Goal: Task Accomplishment & Management: Use online tool/utility

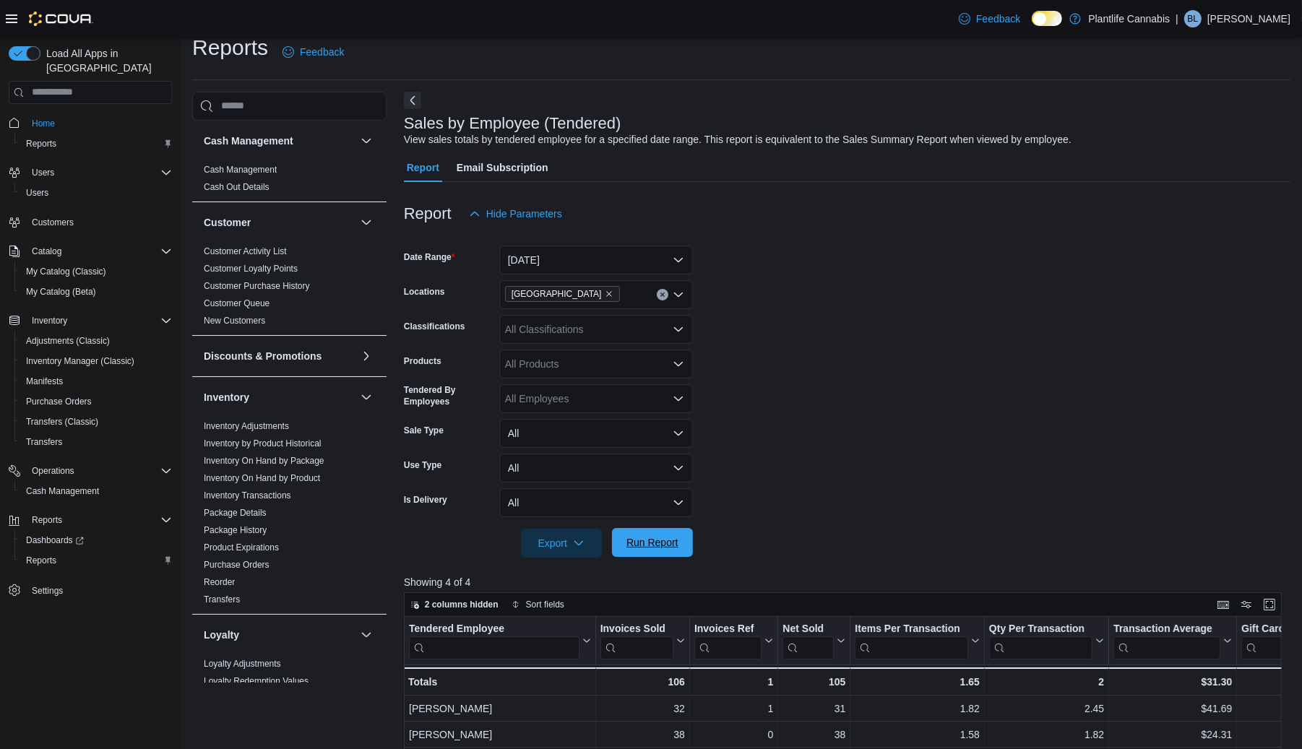
scroll to position [569, 0]
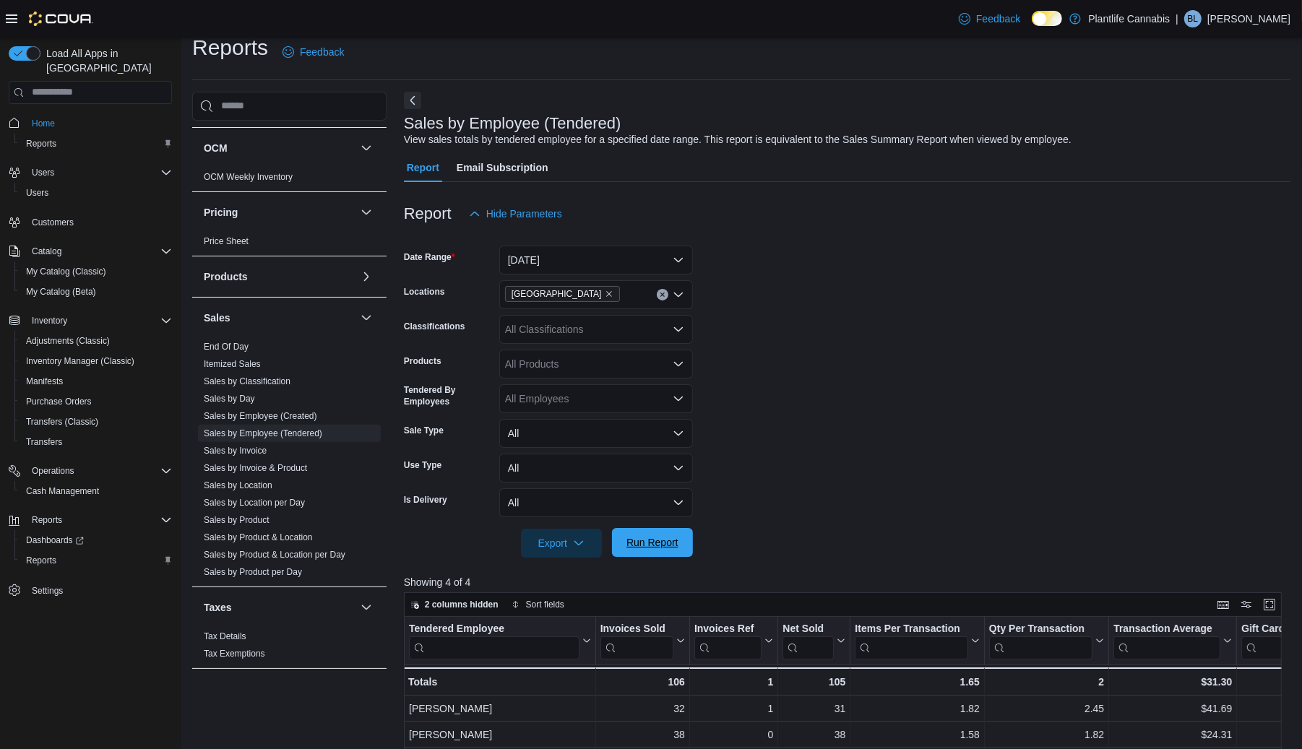
click at [639, 548] on span "Run Report" at bounding box center [652, 542] width 52 height 14
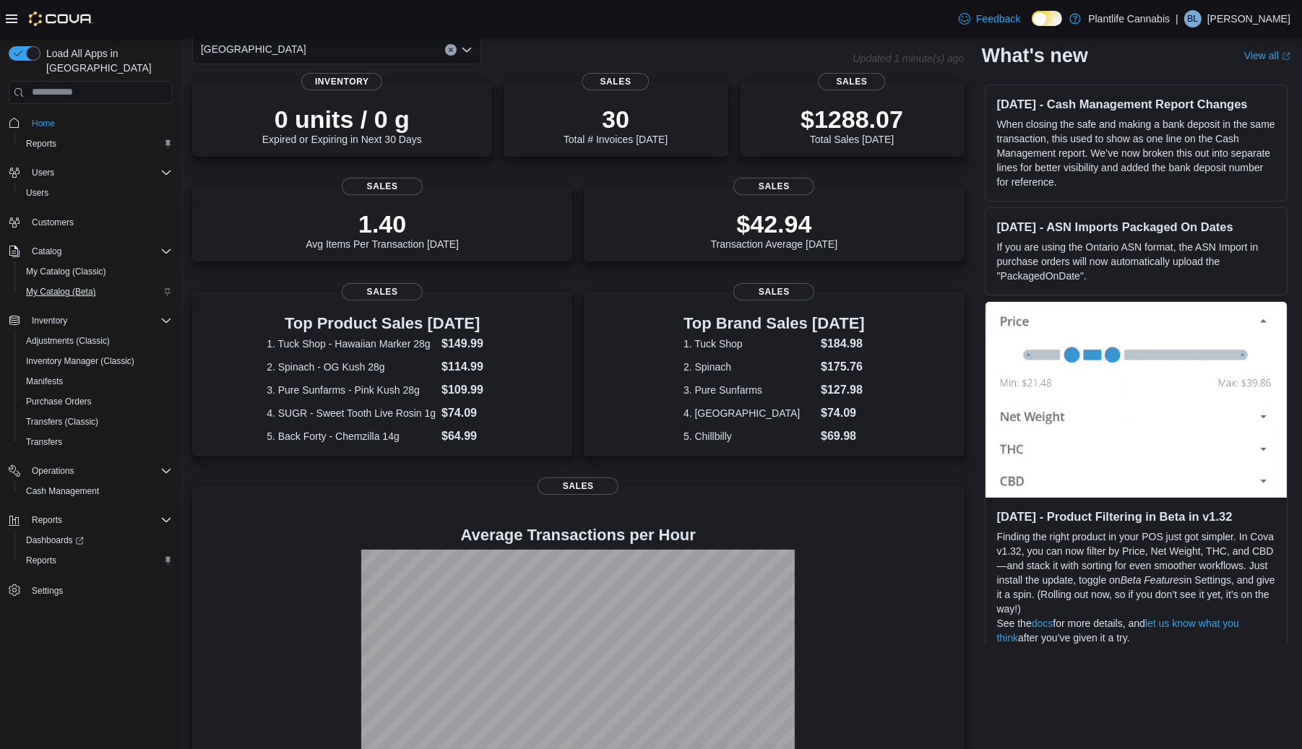
scroll to position [127, 0]
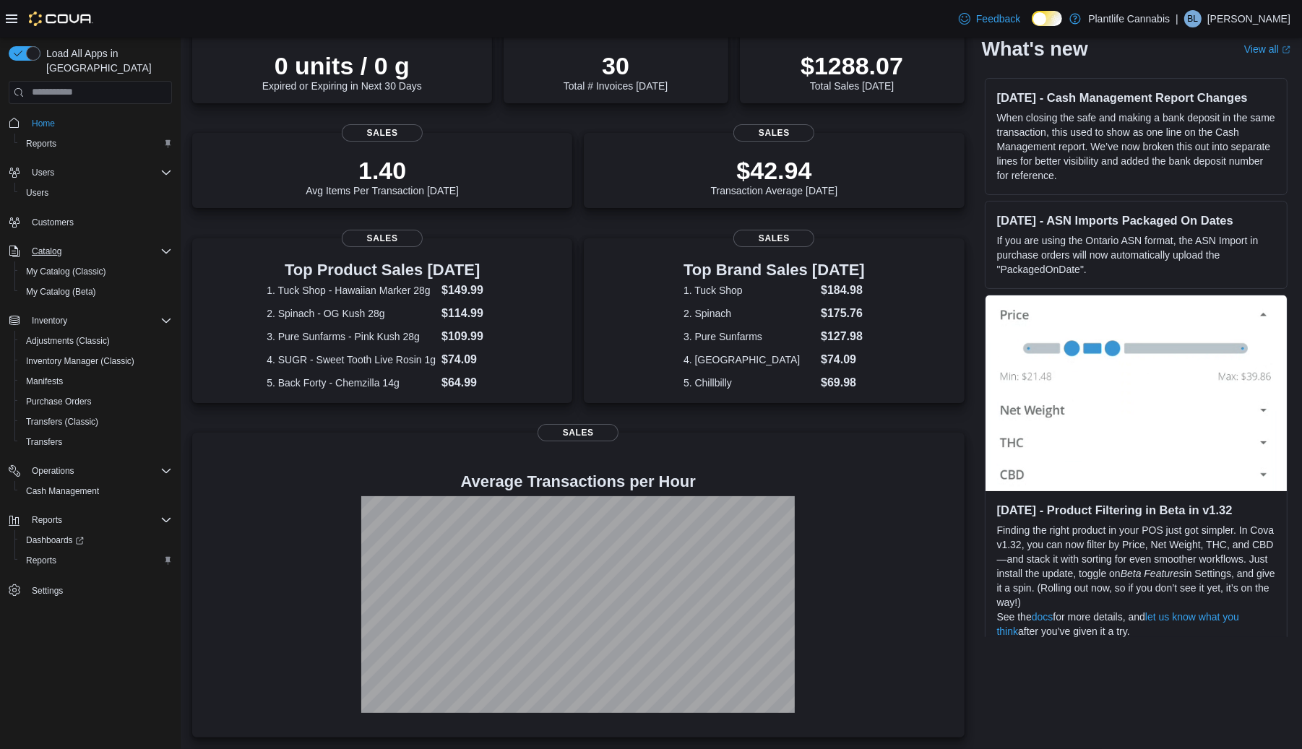
click at [163, 246] on icon "Complex example" at bounding box center [166, 252] width 12 height 12
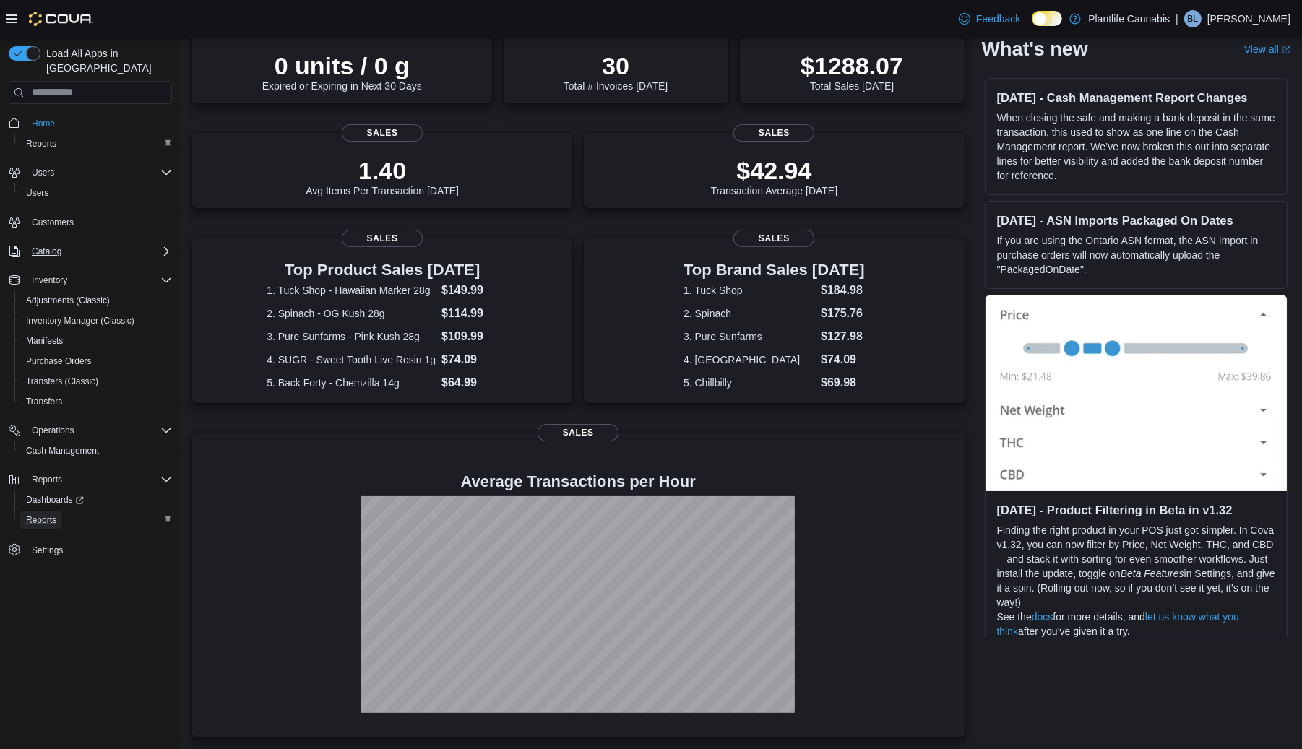
click at [34, 514] on span "Reports" at bounding box center [41, 520] width 30 height 12
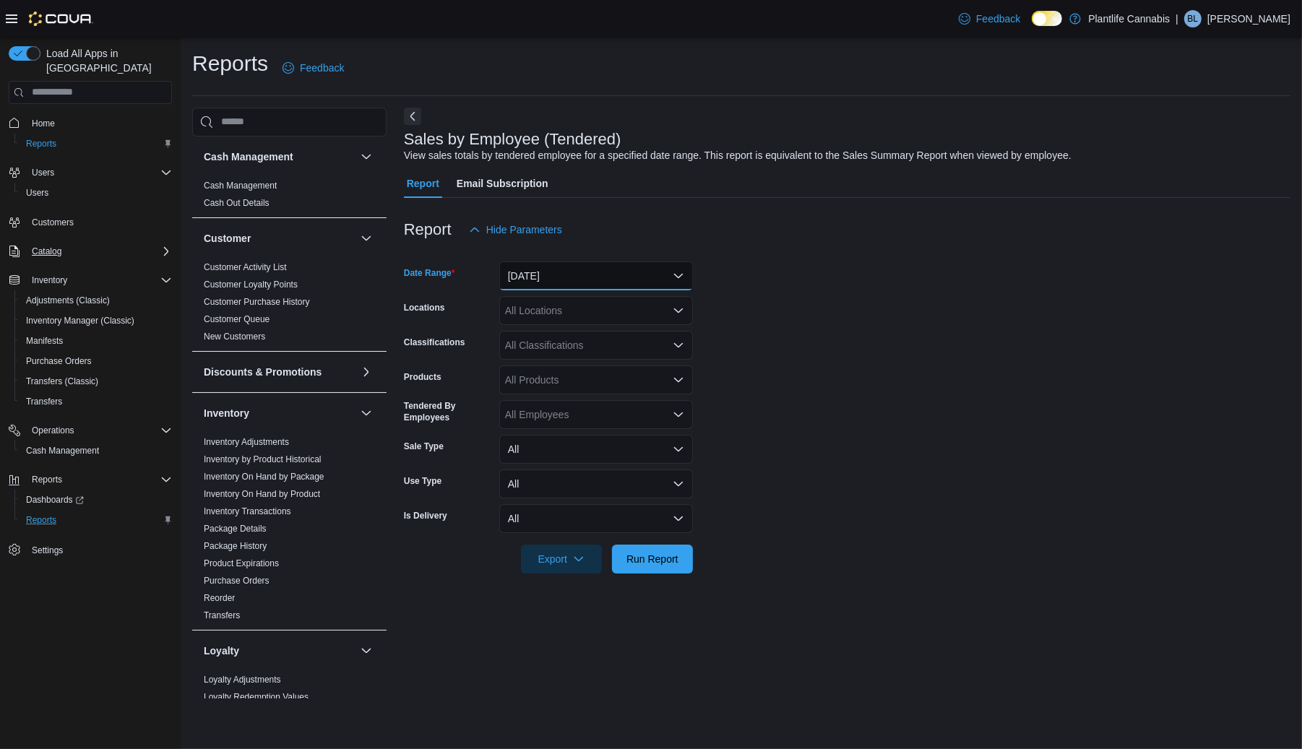
click at [564, 269] on button "[DATE]" at bounding box center [596, 276] width 194 height 29
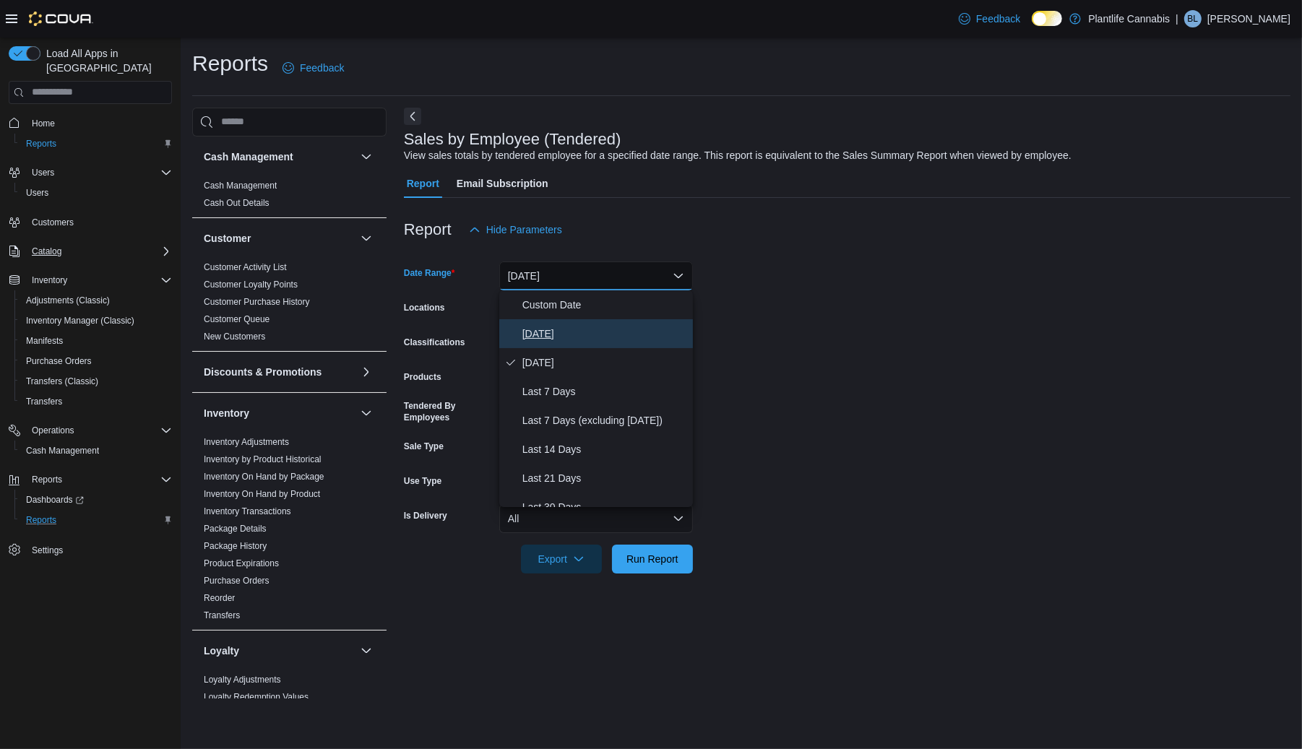
click at [542, 325] on span "[DATE]" at bounding box center [604, 333] width 165 height 17
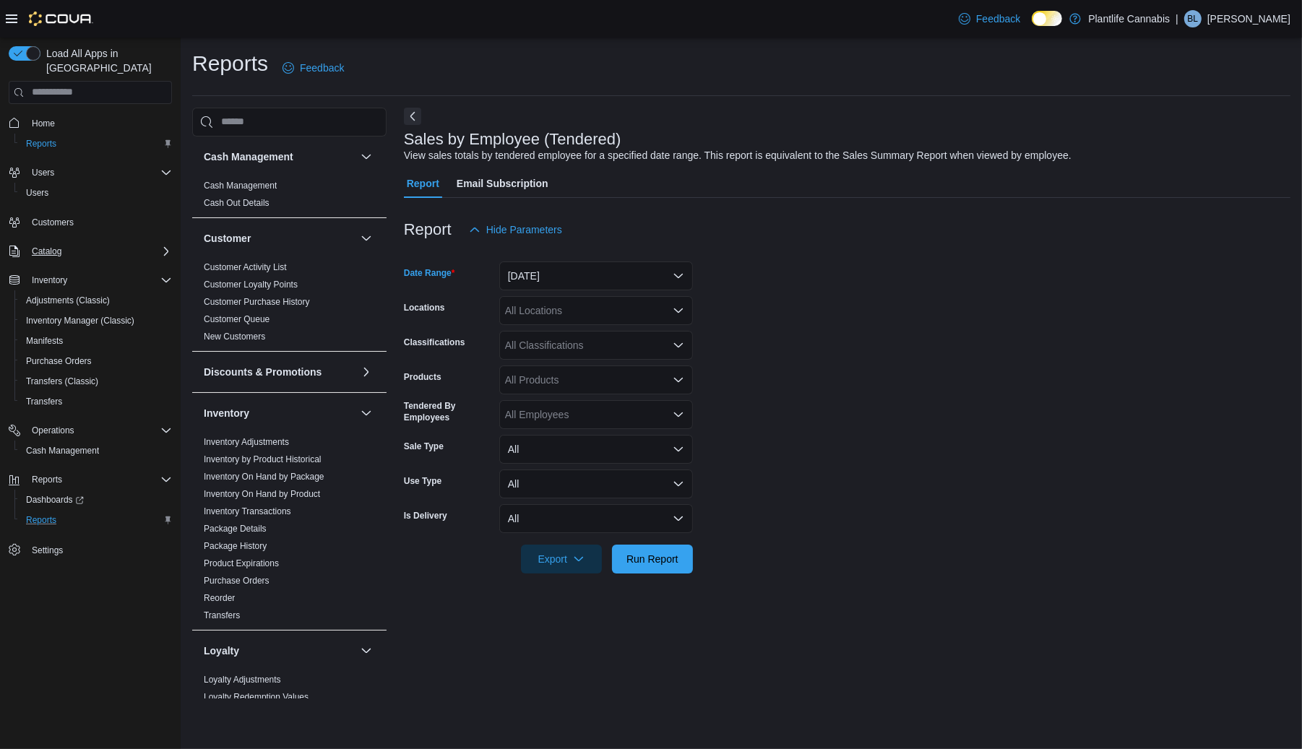
click at [540, 309] on div "All Locations" at bounding box center [596, 310] width 194 height 29
type input "***"
click at [558, 340] on span "[GEOGRAPHIC_DATA]" at bounding box center [590, 335] width 105 height 14
drag, startPoint x: 902, startPoint y: 384, endPoint x: 827, endPoint y: 394, distance: 76.6
click at [901, 384] on form "Date Range [DATE] Locations [GEOGRAPHIC_DATA] - University District Classificat…" at bounding box center [847, 408] width 886 height 329
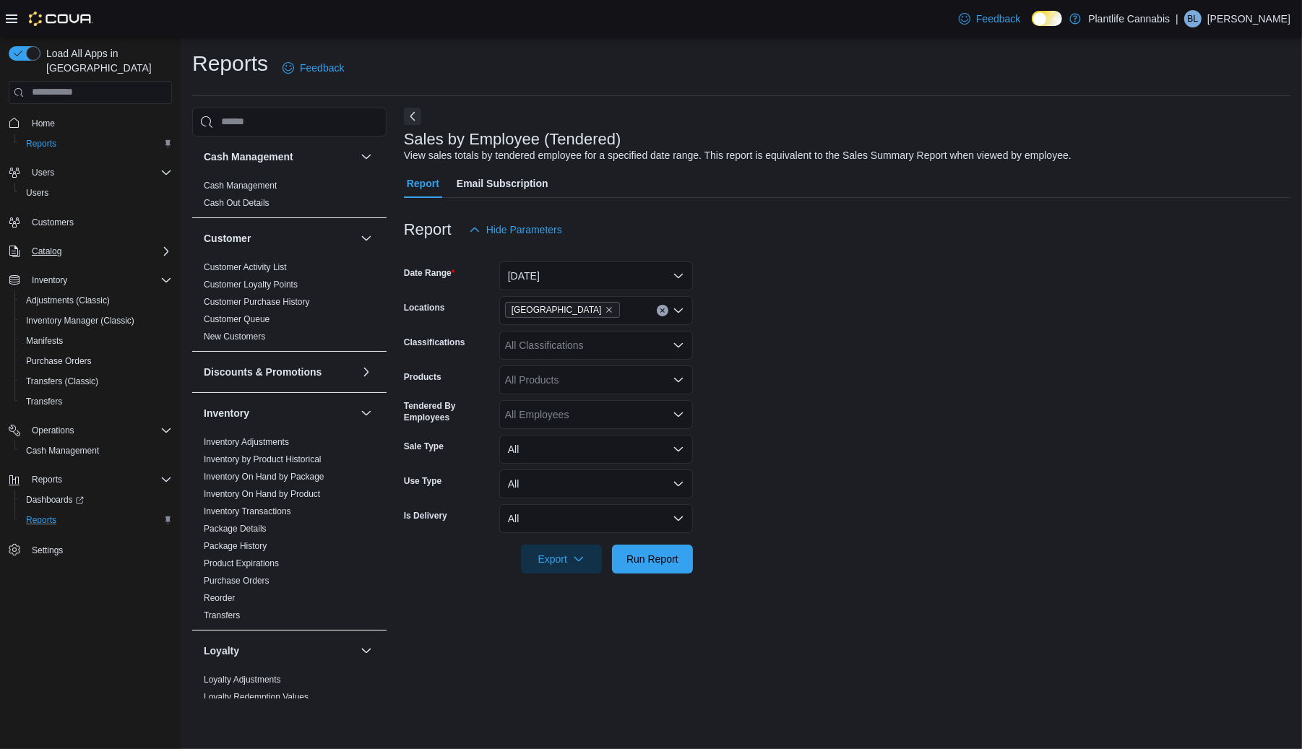
click at [593, 381] on div "All Products" at bounding box center [596, 380] width 194 height 29
drag, startPoint x: 1044, startPoint y: 391, endPoint x: 1022, endPoint y: 389, distance: 21.7
click at [1040, 391] on form "Date Range [DATE] Locations [GEOGRAPHIC_DATA] - University District Classificat…" at bounding box center [847, 408] width 886 height 329
click at [541, 354] on div "All Classifications" at bounding box center [596, 345] width 194 height 29
type input "***"
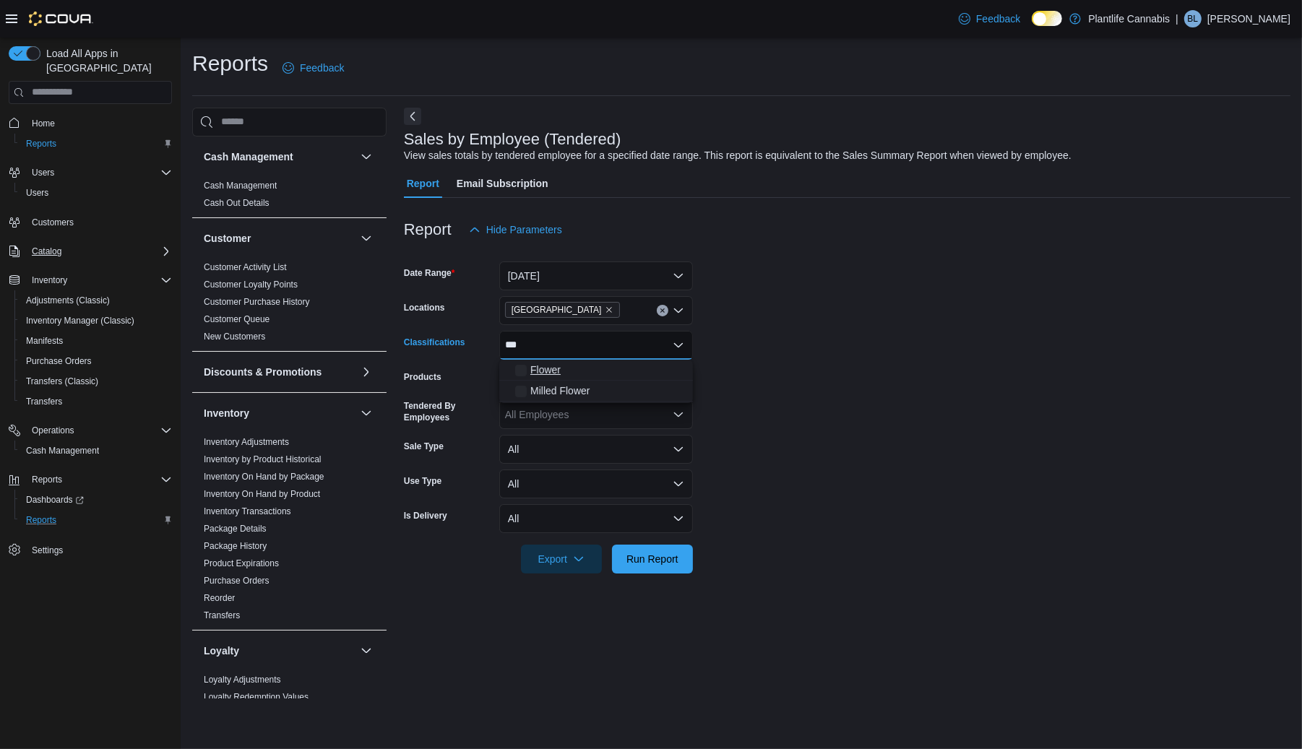
click at [532, 371] on span "Flower" at bounding box center [545, 370] width 30 height 14
click at [674, 548] on span "Run Report" at bounding box center [653, 558] width 64 height 29
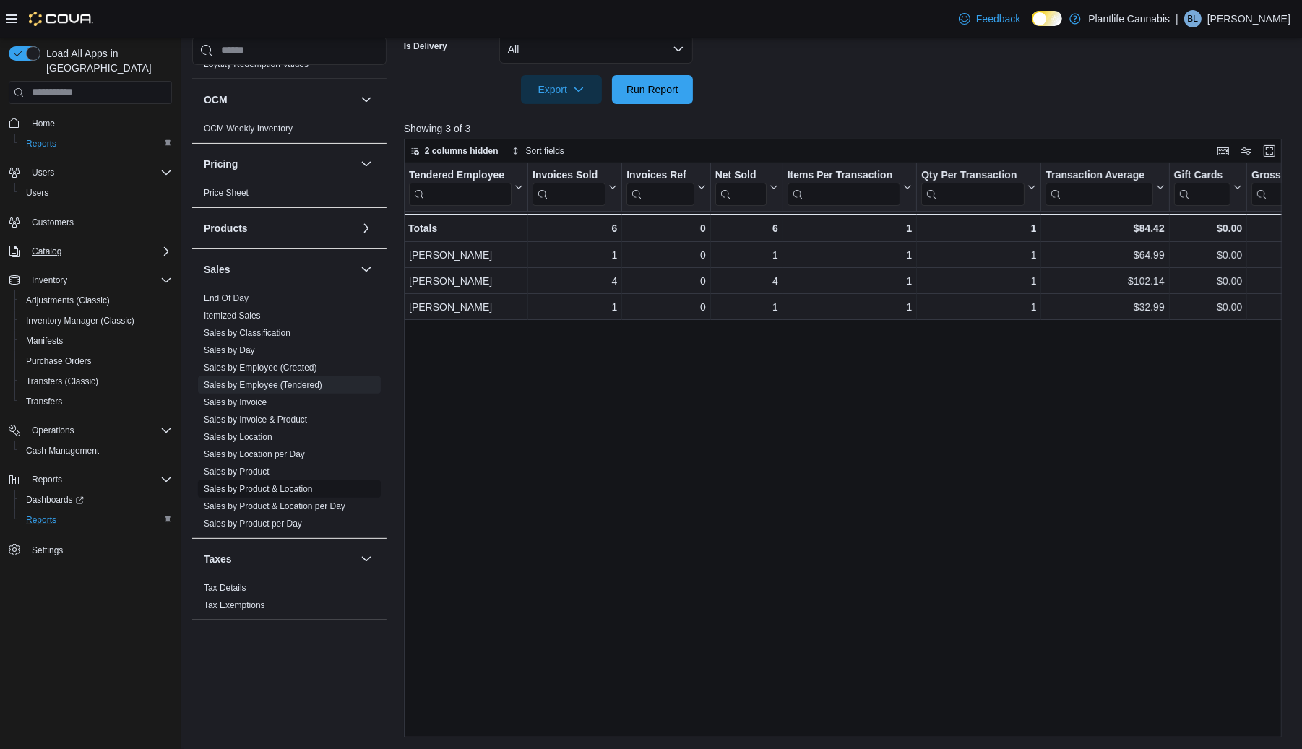
scroll to position [569, 0]
click at [242, 481] on link "Sales by Product & Location" at bounding box center [258, 482] width 109 height 10
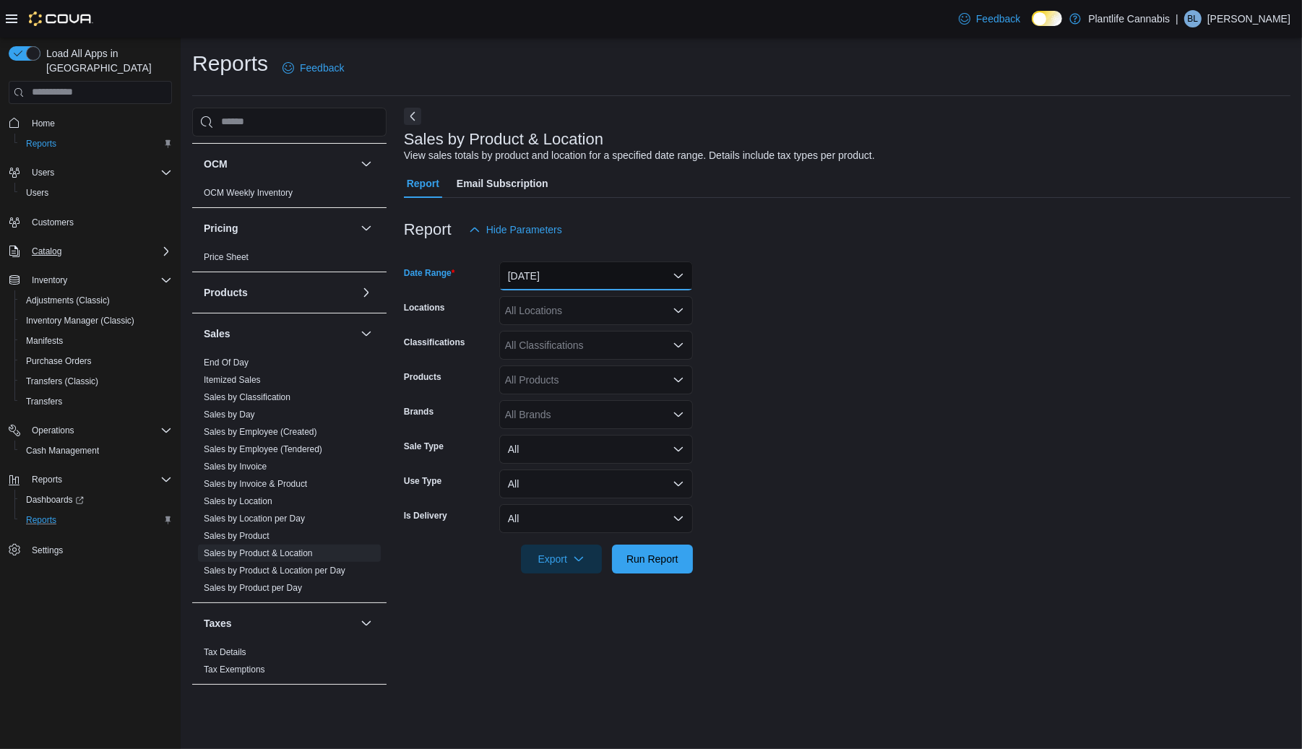
click at [590, 270] on button "[DATE]" at bounding box center [596, 276] width 194 height 29
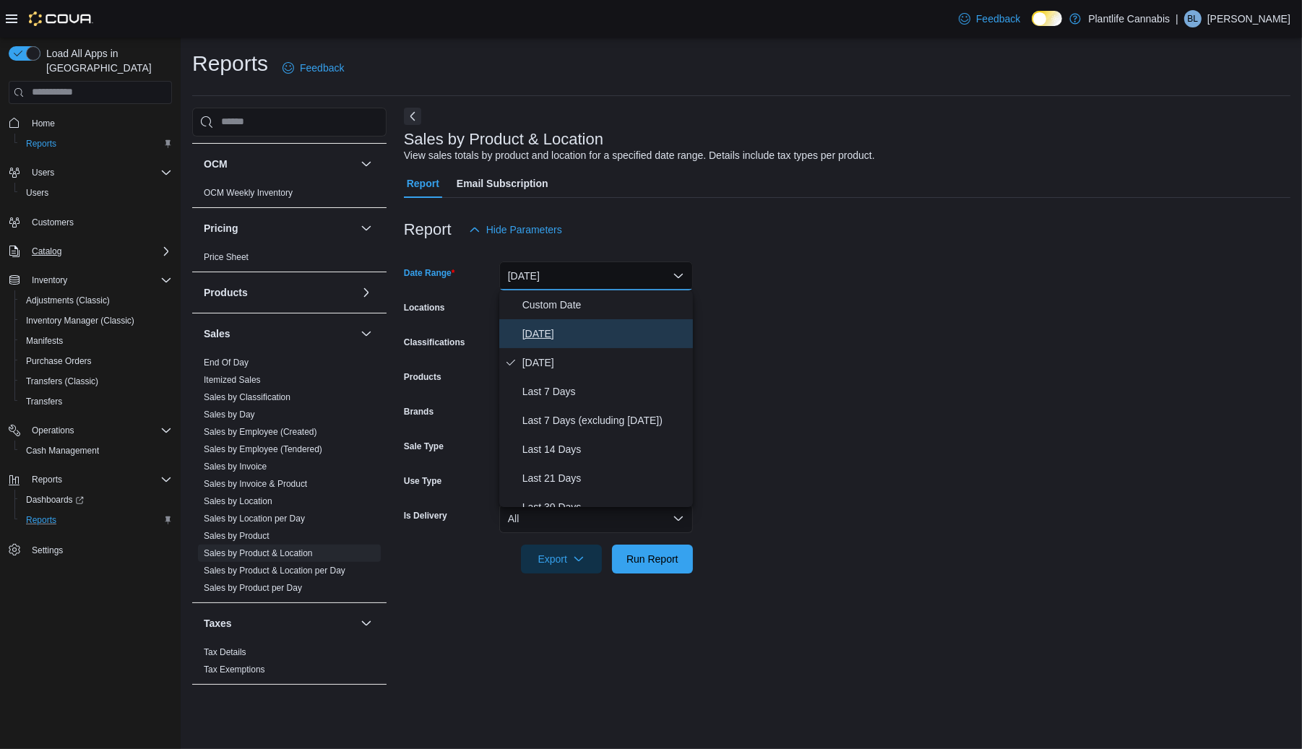
click at [561, 327] on span "[DATE]" at bounding box center [604, 333] width 165 height 17
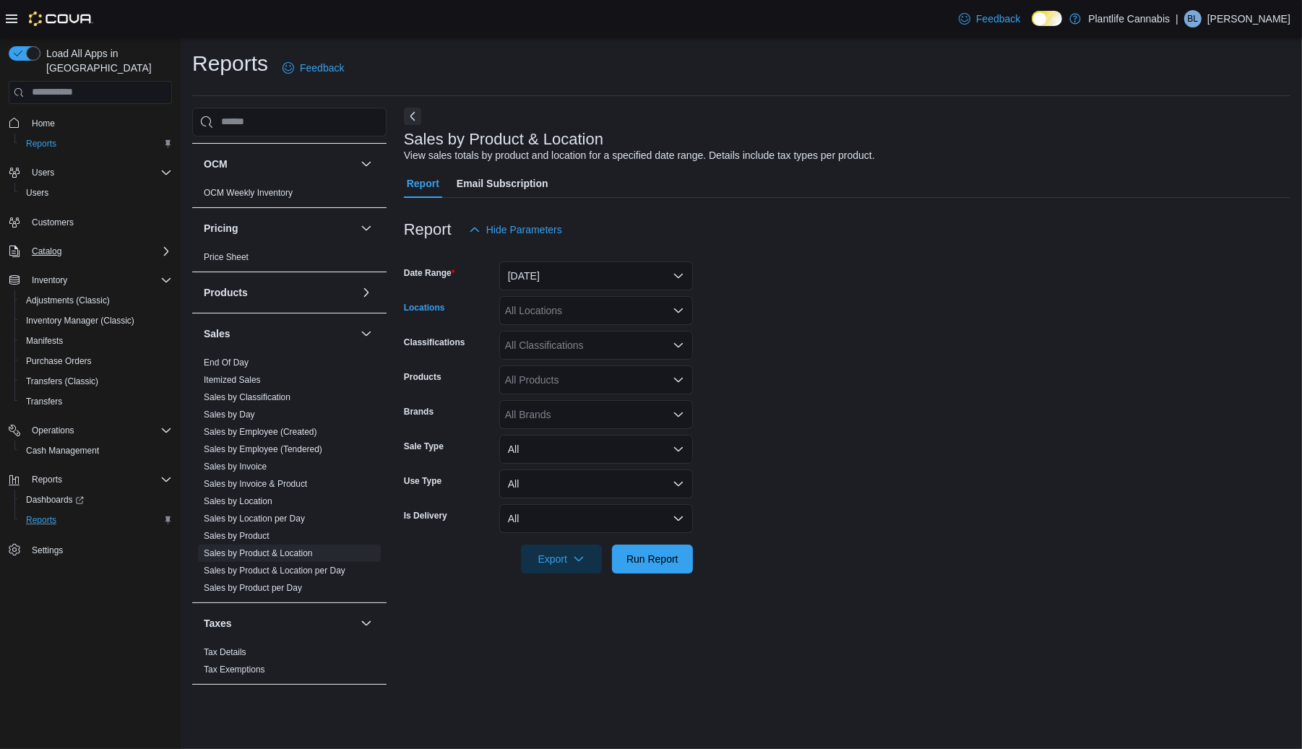
click at [557, 316] on div "All Locations" at bounding box center [596, 310] width 194 height 29
type input "***"
click at [567, 329] on span "[GEOGRAPHIC_DATA]" at bounding box center [590, 335] width 105 height 14
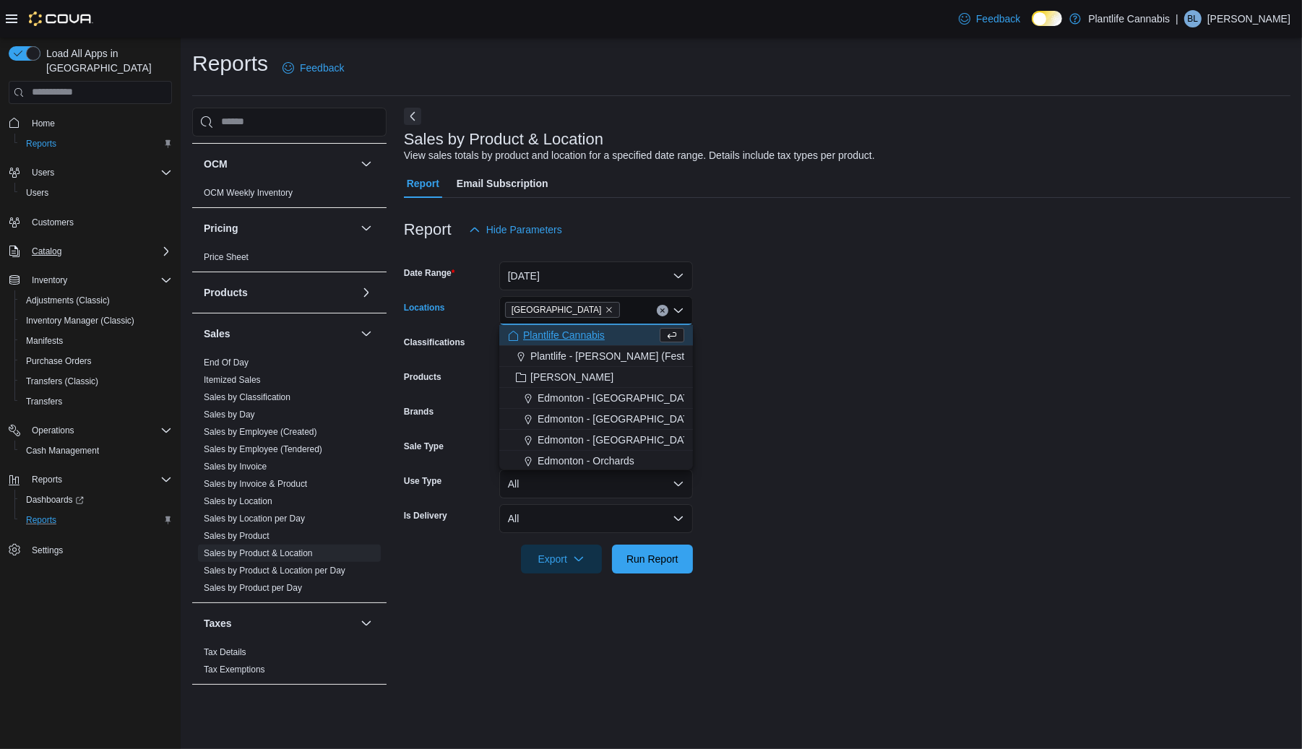
click at [741, 352] on form "Date Range [DATE] Locations [GEOGRAPHIC_DATA] - [GEOGRAPHIC_DATA] Combo box. Se…" at bounding box center [847, 408] width 886 height 329
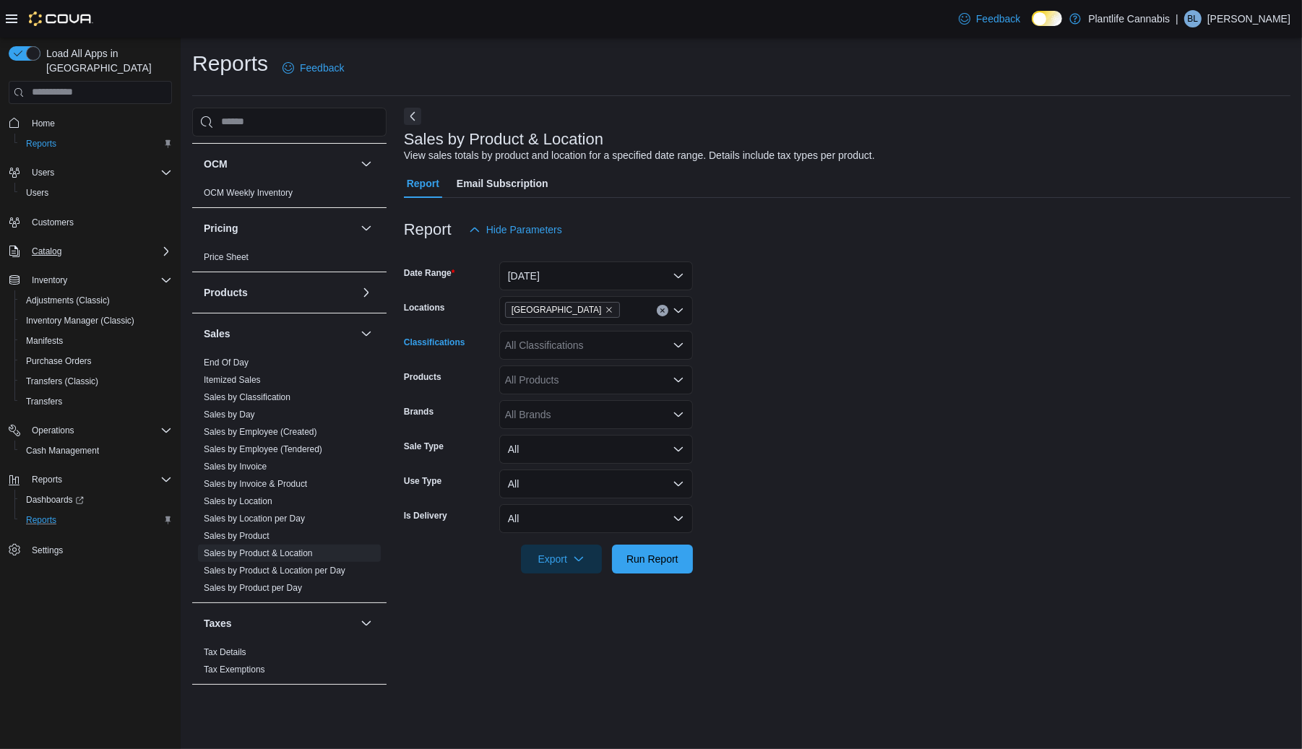
click at [564, 348] on div "All Classifications" at bounding box center [596, 345] width 194 height 29
type input "***"
click at [560, 370] on span "Flower" at bounding box center [545, 370] width 30 height 14
drag, startPoint x: 784, startPoint y: 380, endPoint x: 662, endPoint y: 531, distance: 194.2
click at [783, 381] on form "Date Range [DATE] Locations [GEOGRAPHIC_DATA] - University District Classificat…" at bounding box center [847, 408] width 886 height 329
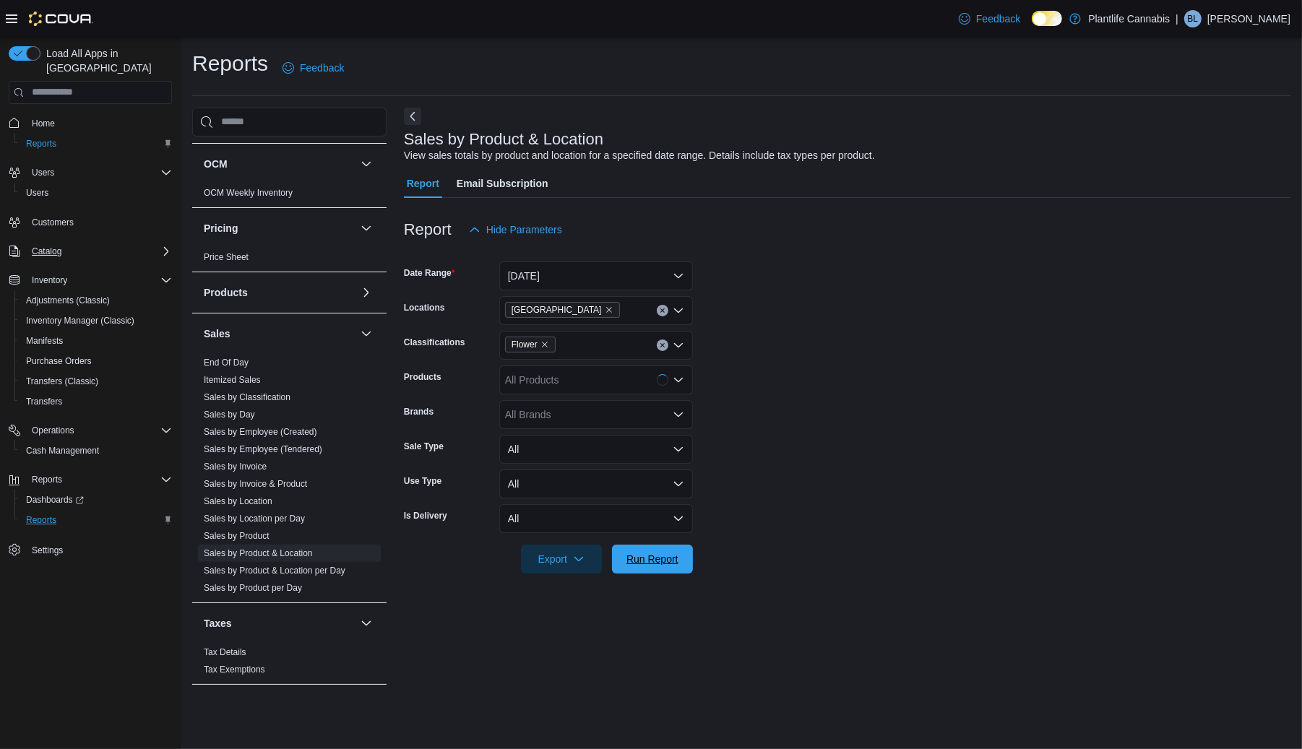
drag, startPoint x: 658, startPoint y: 560, endPoint x: 694, endPoint y: 544, distance: 38.8
click at [658, 560] on span "Run Report" at bounding box center [652, 559] width 52 height 14
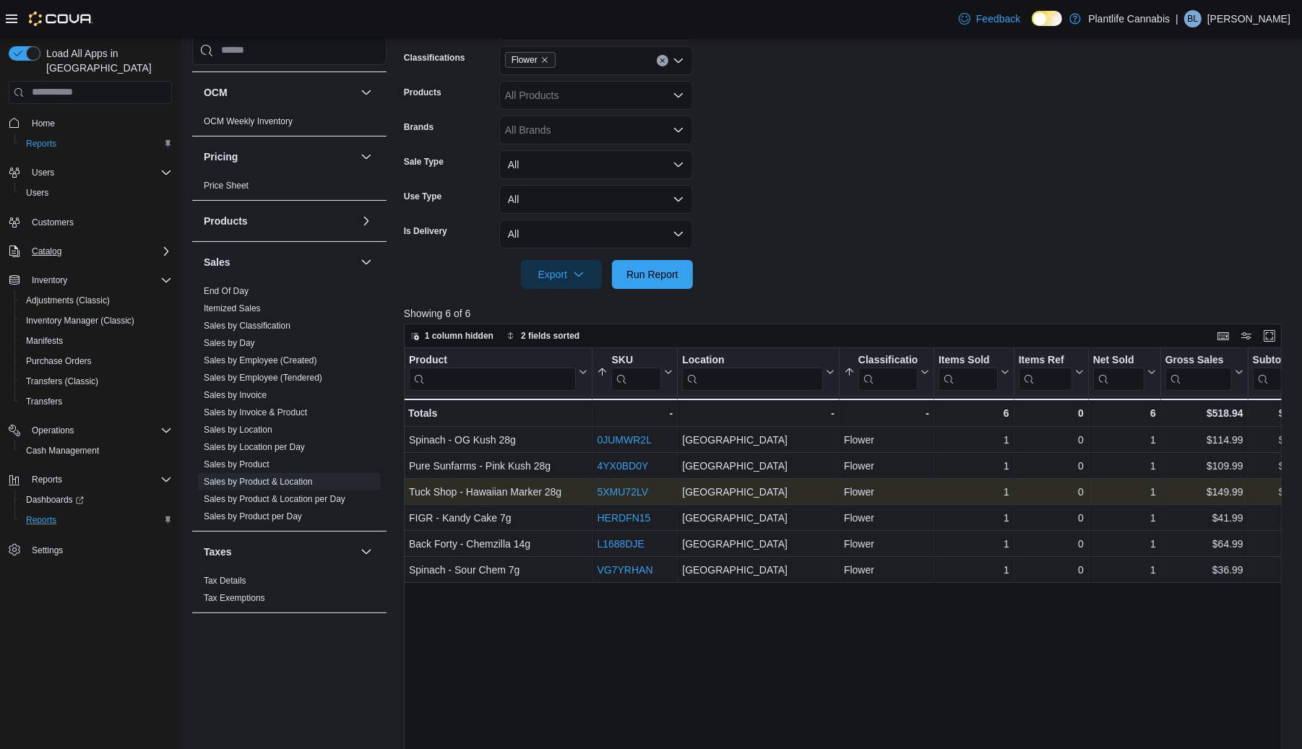
click at [621, 493] on link "5XMU72LV" at bounding box center [622, 492] width 51 height 12
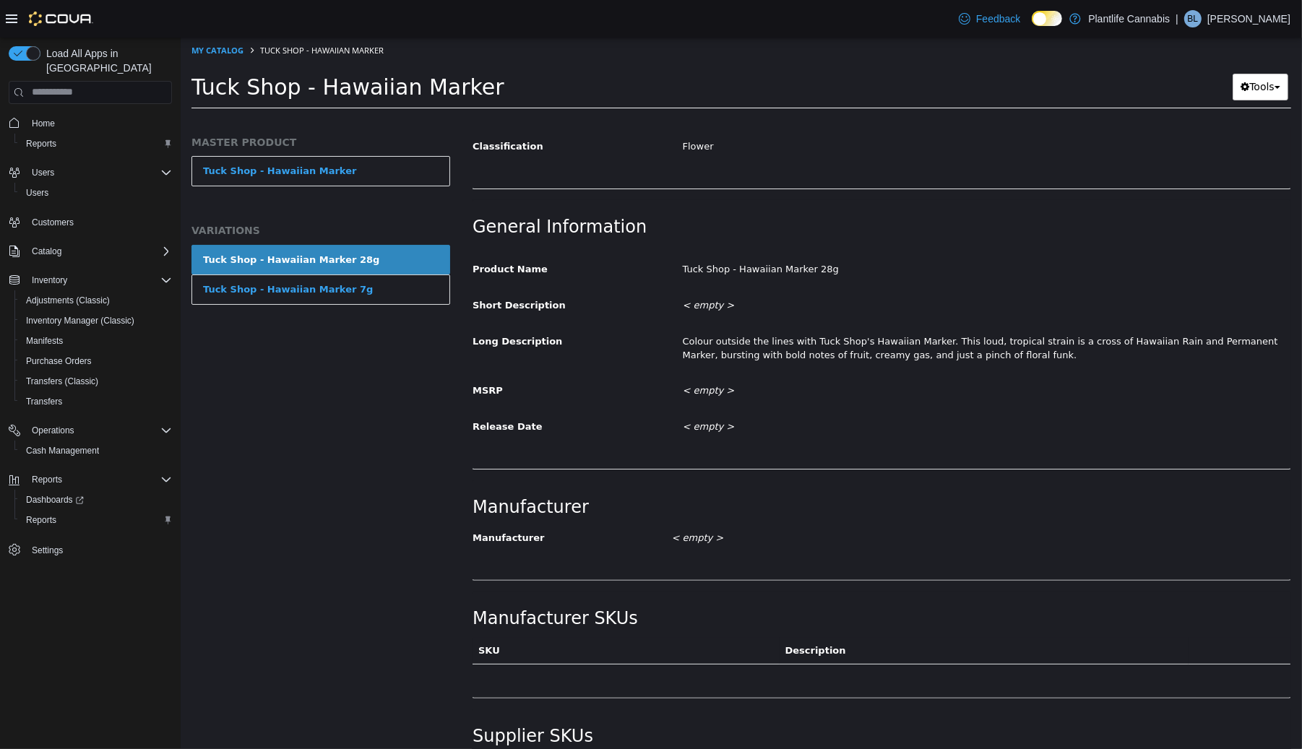
scroll to position [405, 0]
